Goal: Information Seeking & Learning: Understand process/instructions

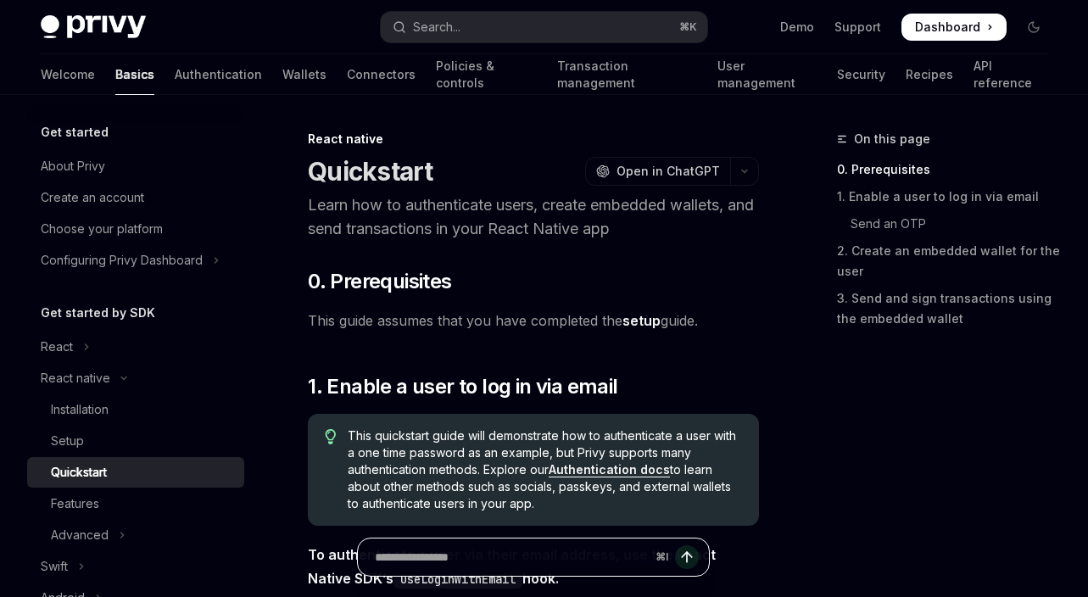
click at [509, 554] on input "Ask a question..." at bounding box center [512, 556] width 274 height 37
type input "**********"
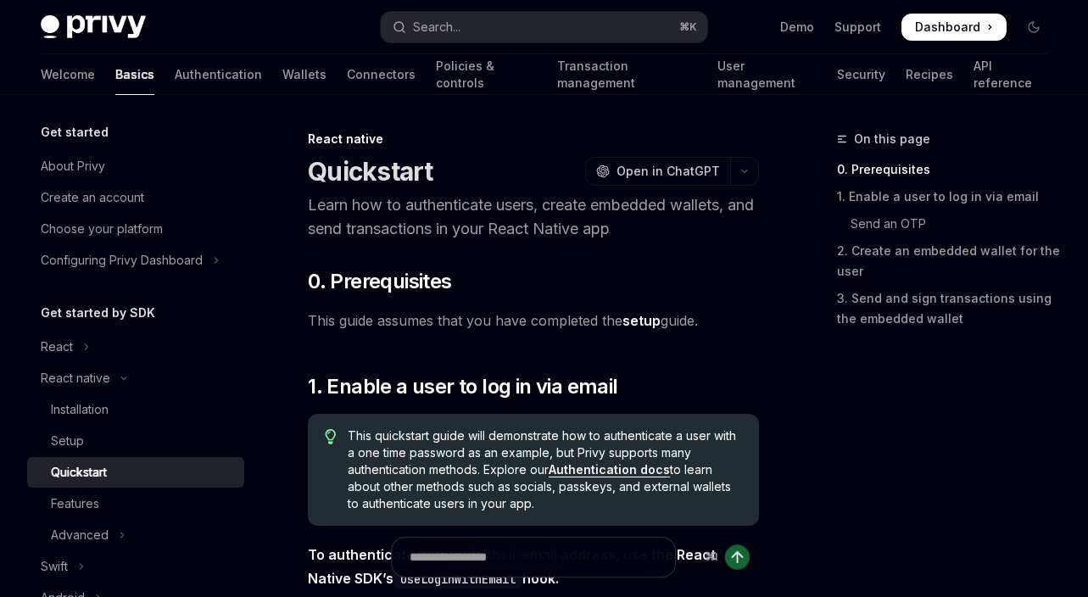
scroll to position [0, 0]
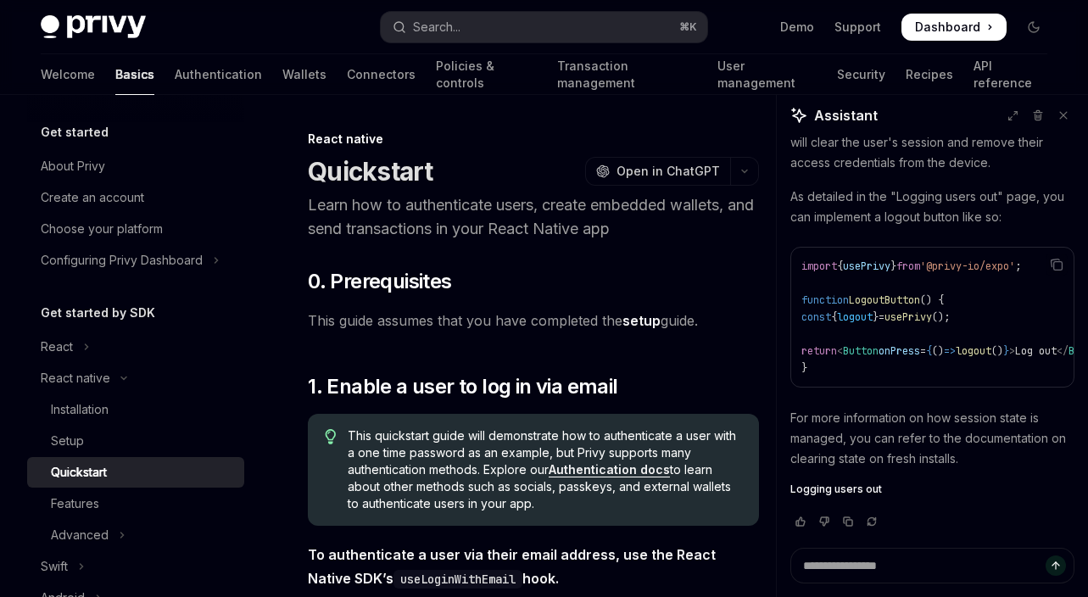
type textarea "*"
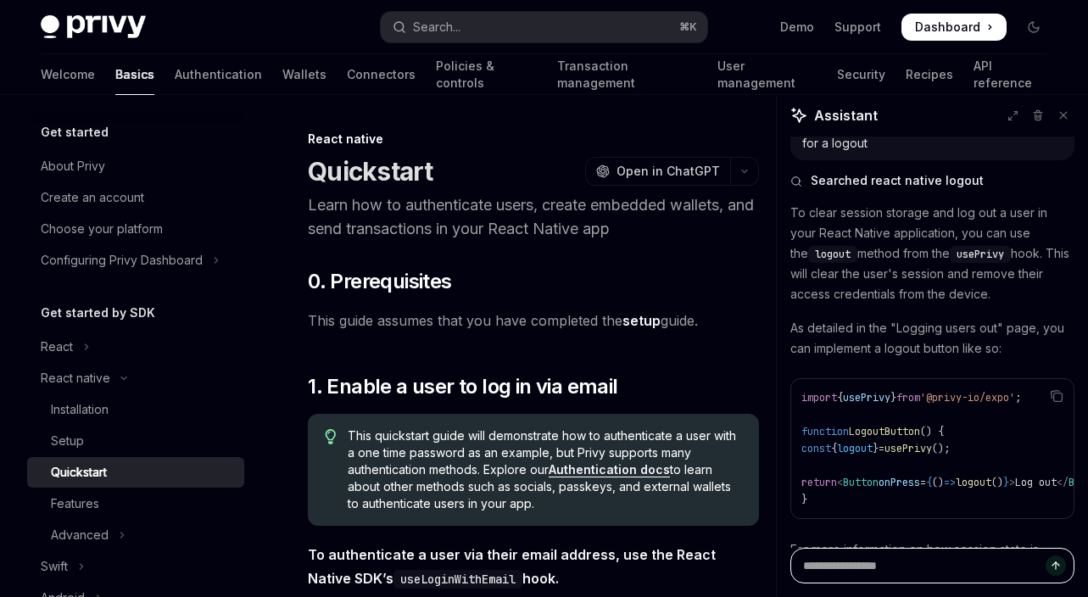
scroll to position [16, 0]
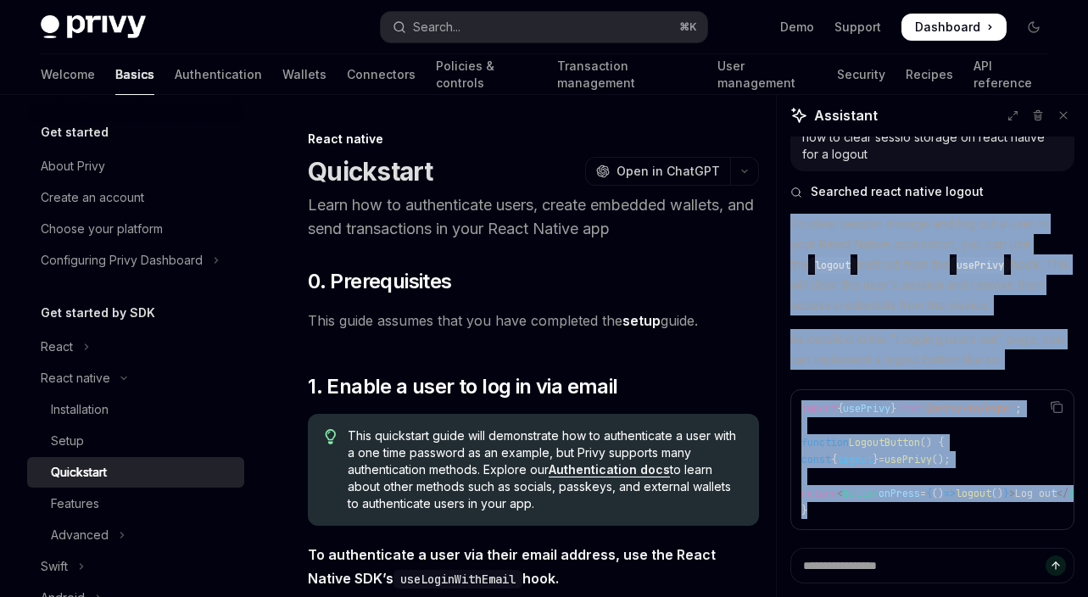
drag, startPoint x: 793, startPoint y: 225, endPoint x: 924, endPoint y: 528, distance: 330.7
click at [924, 528] on div "To clear session storage and log out a user in your React Native application, y…" at bounding box center [932, 440] width 284 height 452
copy div "To clear session storage and log out a user in your React Native application, y…"
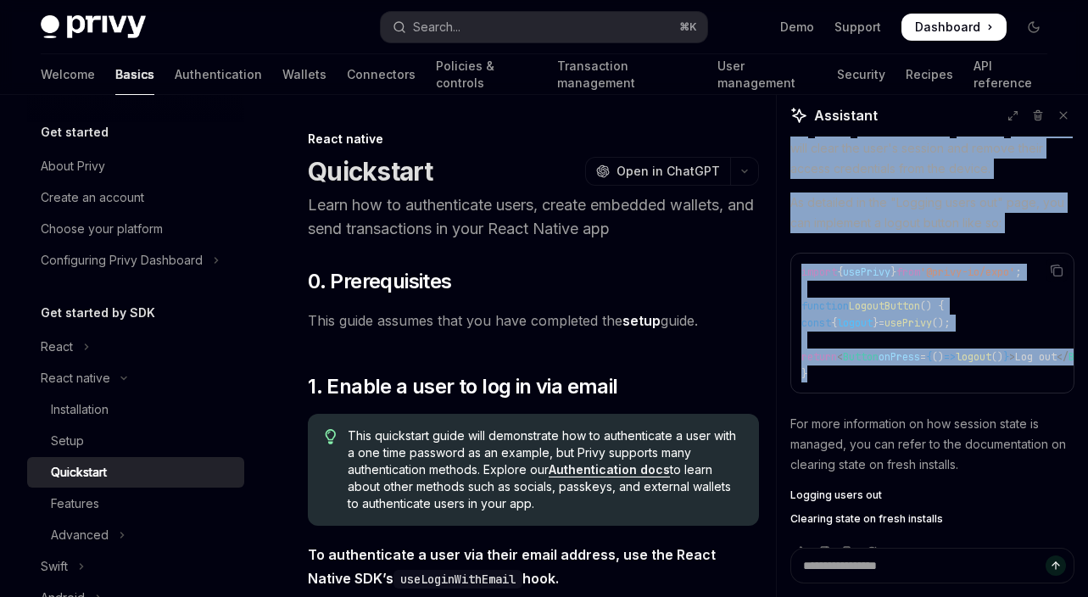
scroll to position [175, 0]
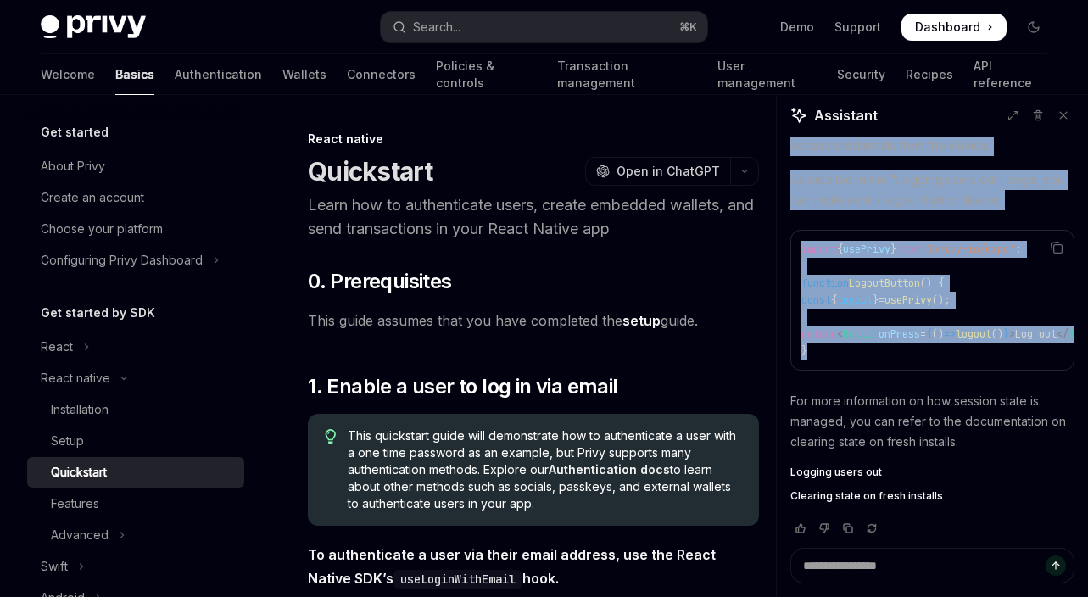
copy div "To clear session storage and log out a user in your React Native application, y…"
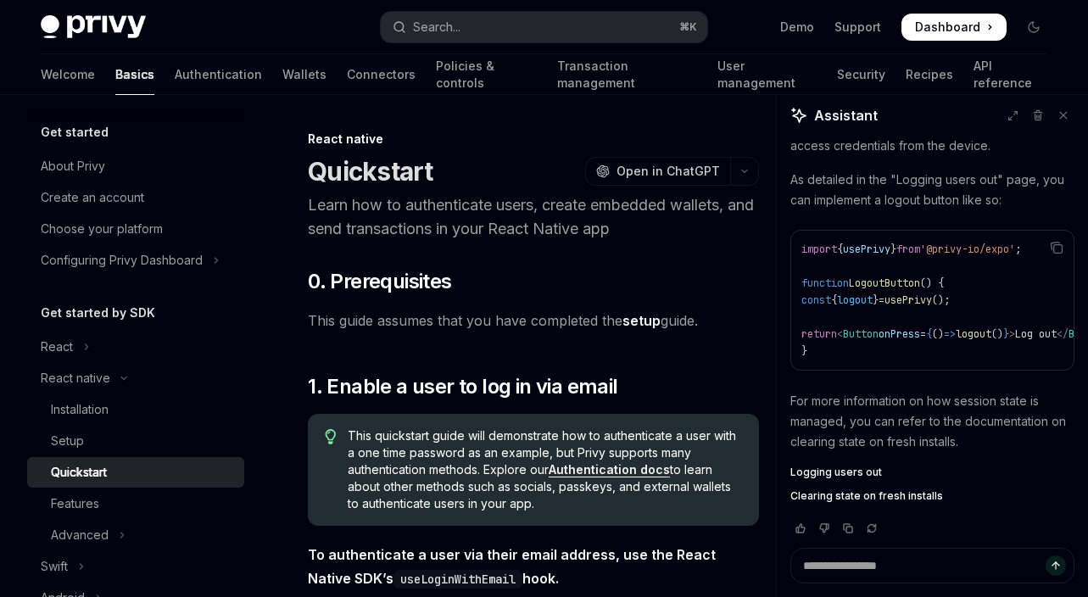
click at [875, 369] on pre "import { usePrivy } from '@privy-io/expo' ; function LogoutButton () { const { …" at bounding box center [932, 300] width 284 height 141
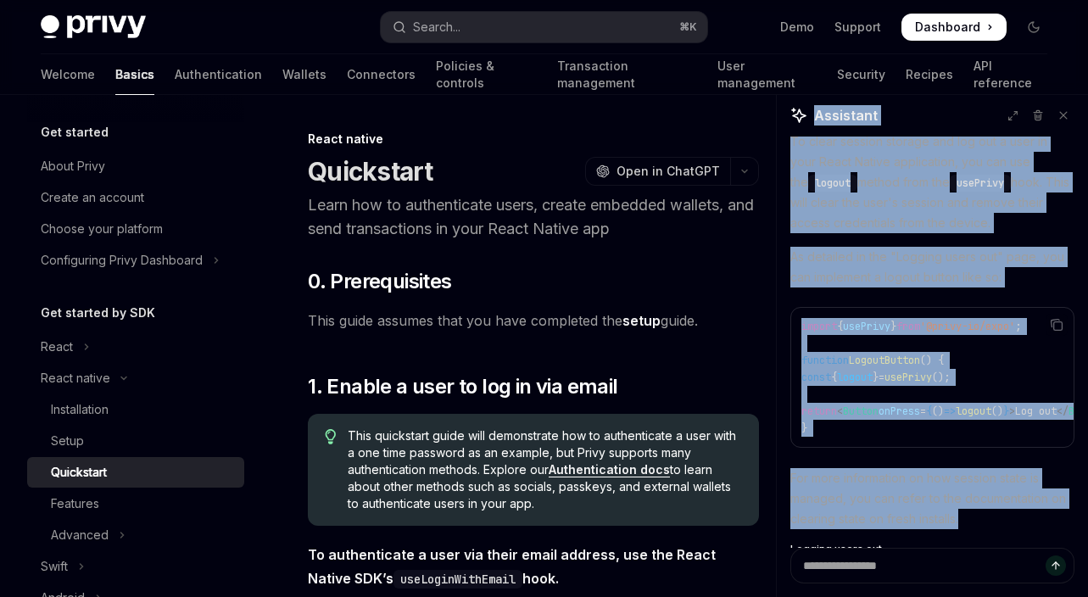
scroll to position [0, 0]
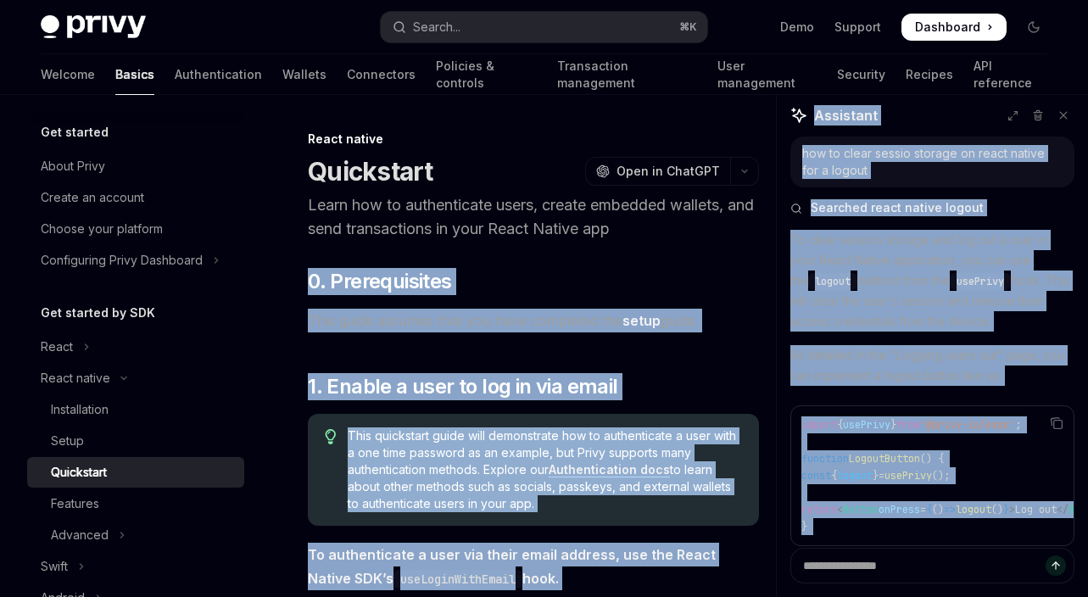
drag, startPoint x: 972, startPoint y: 438, endPoint x: 771, endPoint y: 220, distance: 296.9
copy div "LoreMI Dolo si AmetCON ​ 1. Adipiscingeli Sedd eiusm tempori utla etd magn aliq…"
